Goal: Find specific page/section: Locate item on page

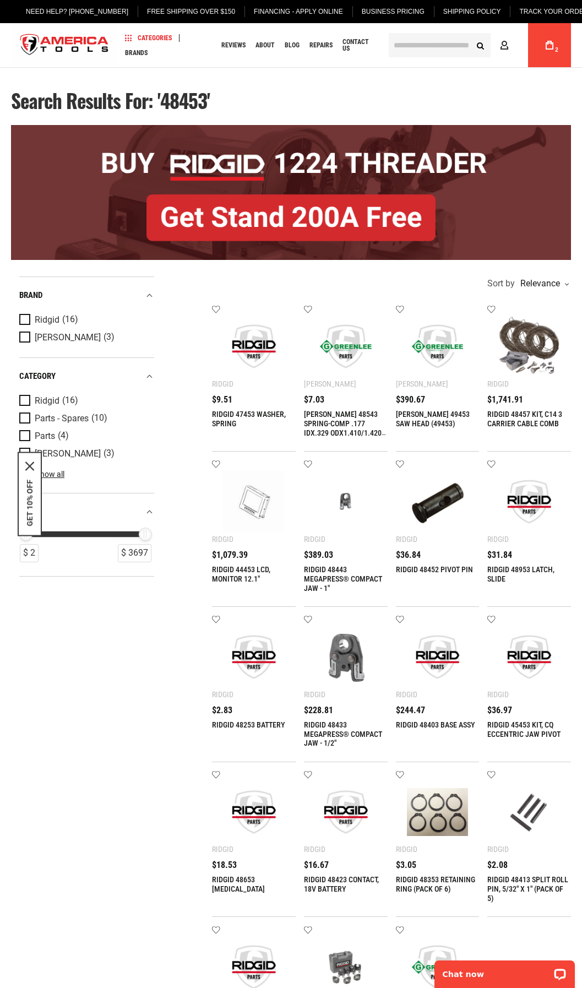
click at [406, 47] on input "text" at bounding box center [440, 45] width 102 height 24
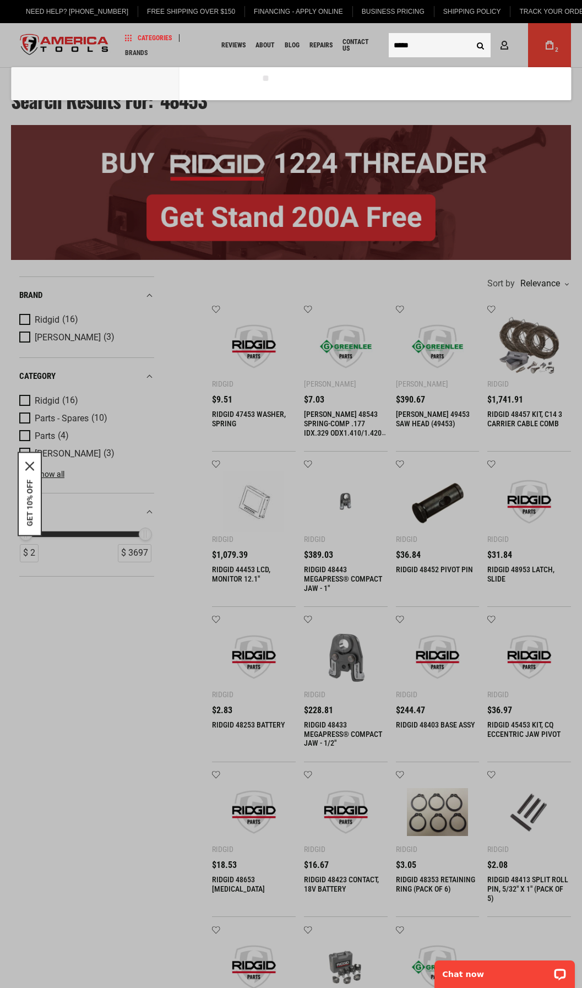
type input "*****"
click at [470, 35] on button "Search" at bounding box center [480, 45] width 21 height 21
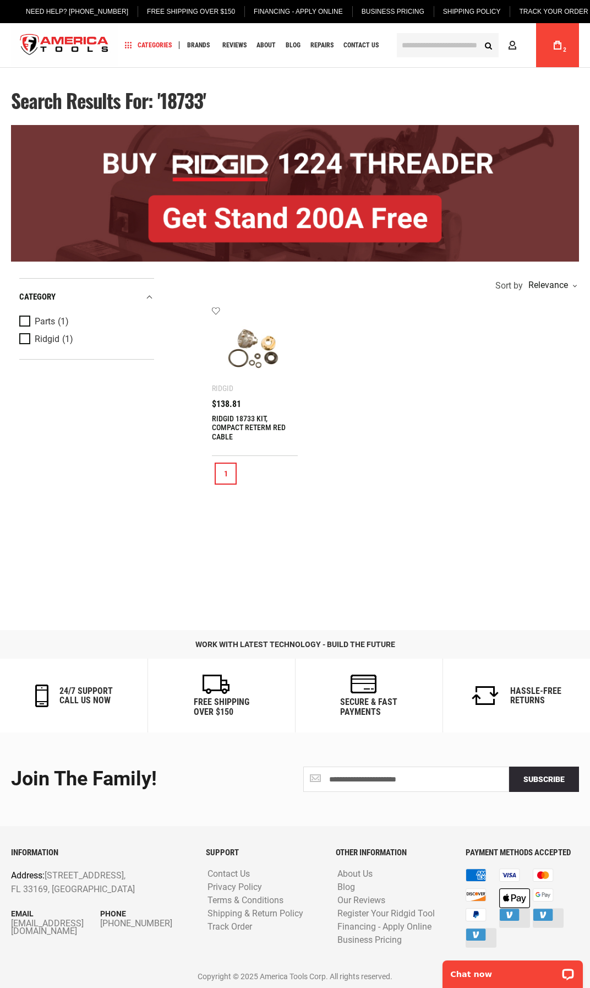
click at [255, 388] on link at bounding box center [255, 350] width 86 height 86
